Goal: Browse casually

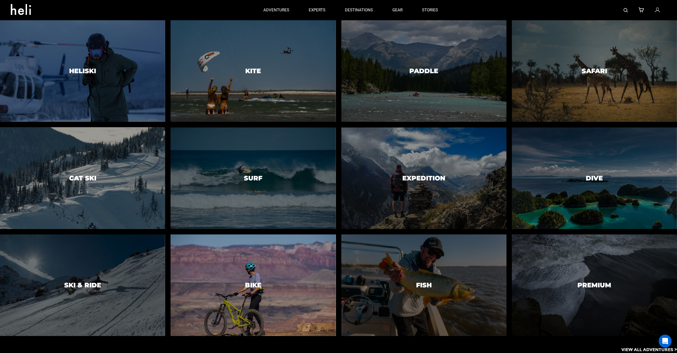
click at [296, 257] on div at bounding box center [253, 285] width 168 height 104
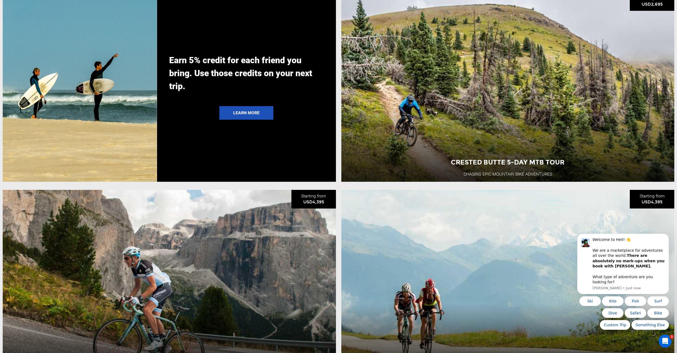
scroll to position [1982, 0]
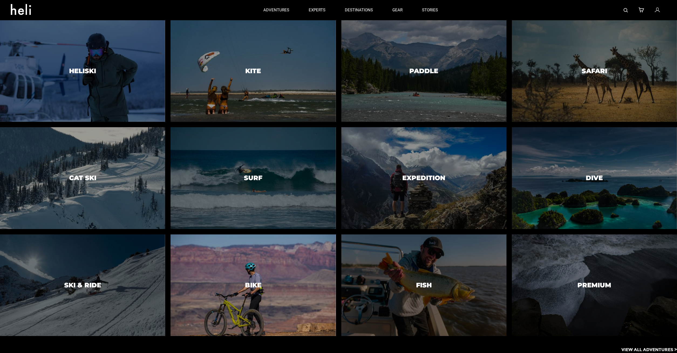
click at [280, 274] on div at bounding box center [253, 285] width 168 height 104
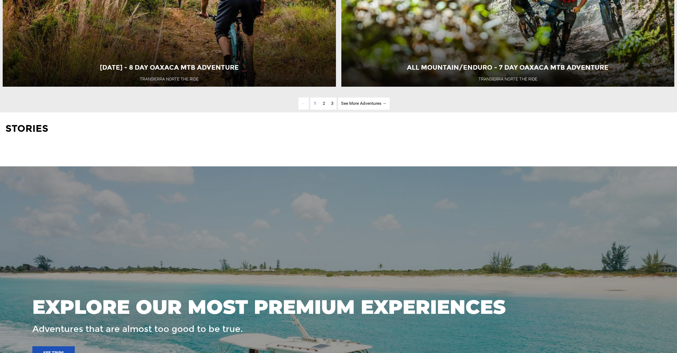
scroll to position [2423, 0]
